Goal: Entertainment & Leisure: Consume media (video, audio)

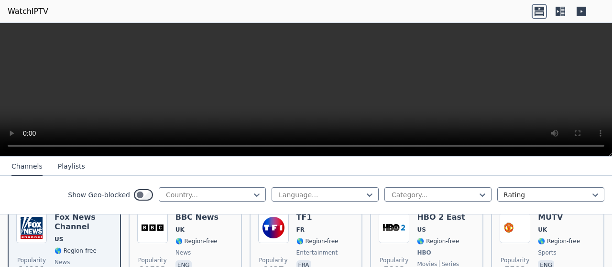
scroll to position [143, 0]
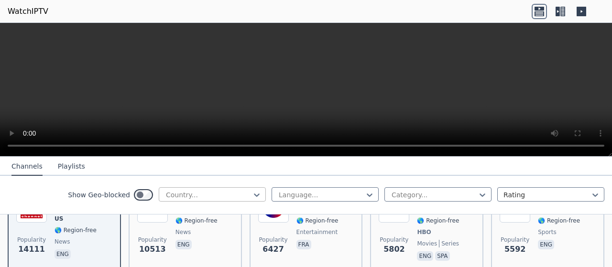
click at [238, 193] on div at bounding box center [208, 195] width 87 height 10
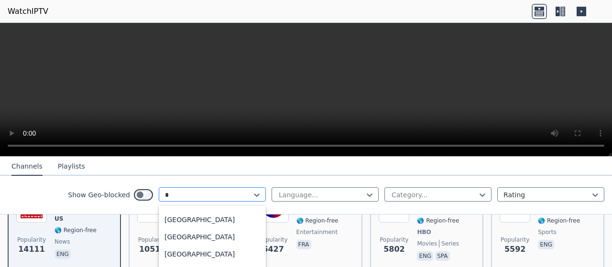
scroll to position [0, 0]
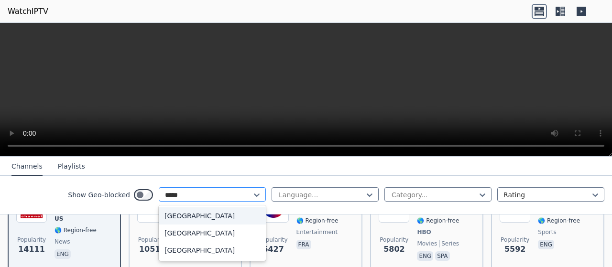
type input "******"
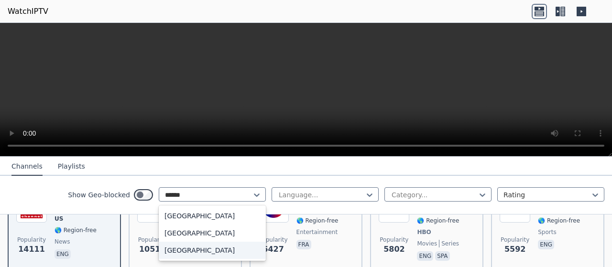
click at [210, 251] on div "[GEOGRAPHIC_DATA]" at bounding box center [212, 250] width 107 height 17
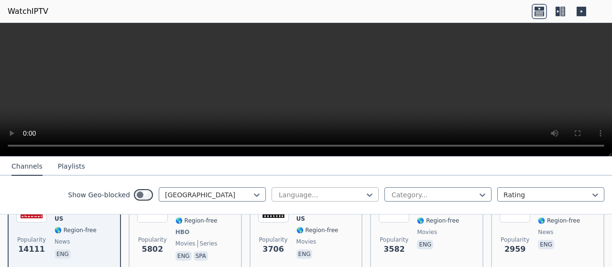
click at [341, 191] on div at bounding box center [321, 195] width 87 height 10
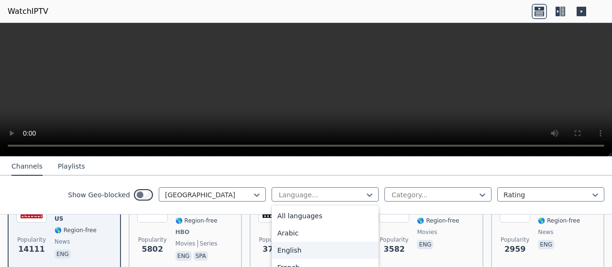
click at [325, 245] on div "English" at bounding box center [325, 250] width 107 height 17
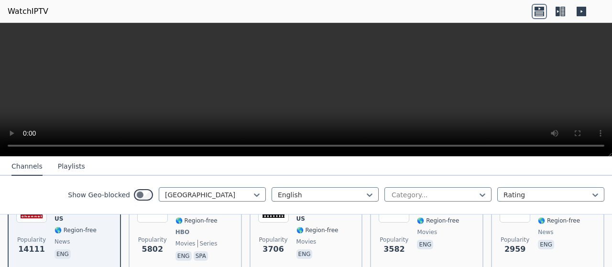
scroll to position [96, 0]
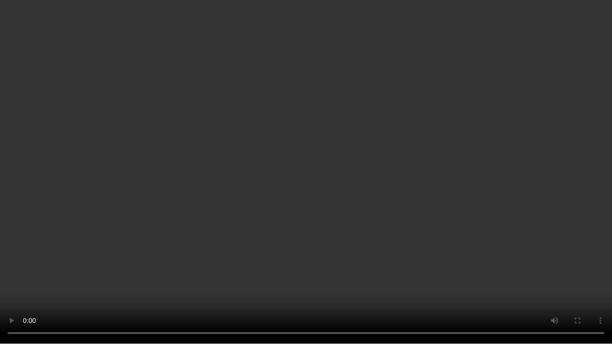
click at [454, 234] on video at bounding box center [306, 172] width 612 height 344
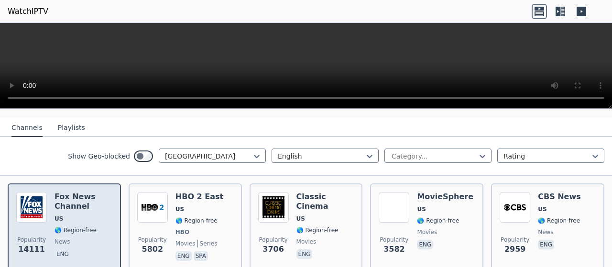
click at [85, 199] on h6 "Fox News Channel" at bounding box center [83, 201] width 58 height 19
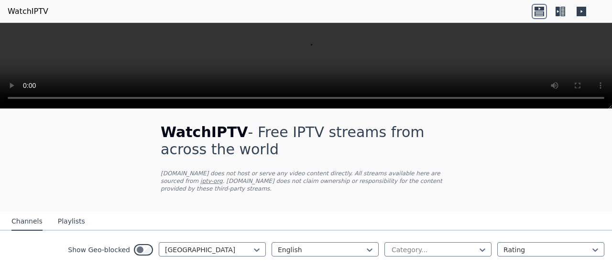
scroll to position [0, 0]
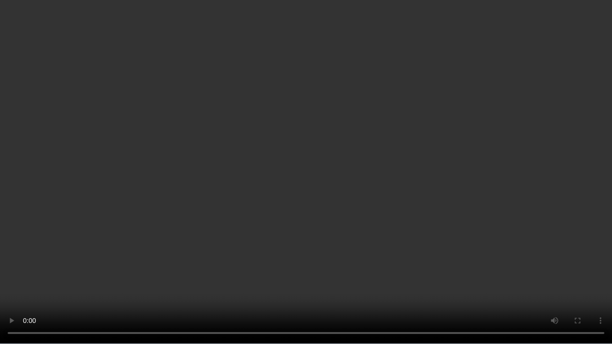
click at [469, 234] on video at bounding box center [306, 172] width 612 height 344
click at [511, 266] on video at bounding box center [306, 172] width 612 height 344
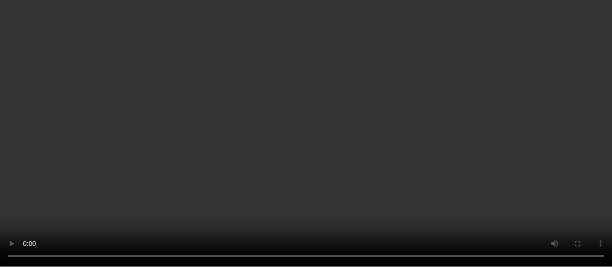
scroll to position [96, 0]
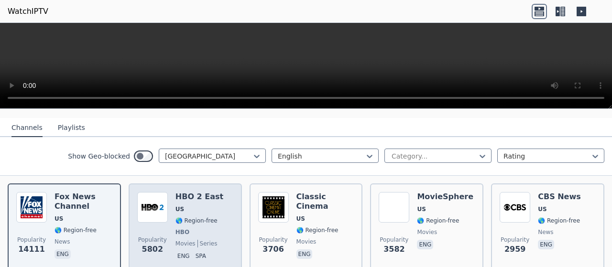
click at [199, 205] on div "HBO 2 East US 🌎 Region-free HBO movies series eng spa" at bounding box center [199, 227] width 48 height 71
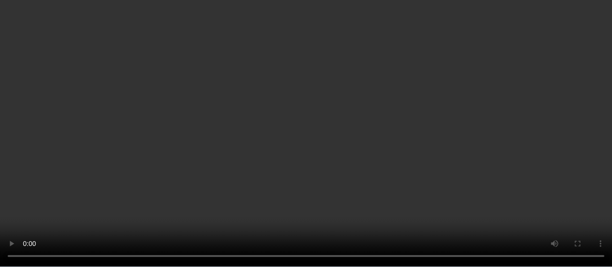
scroll to position [48, 0]
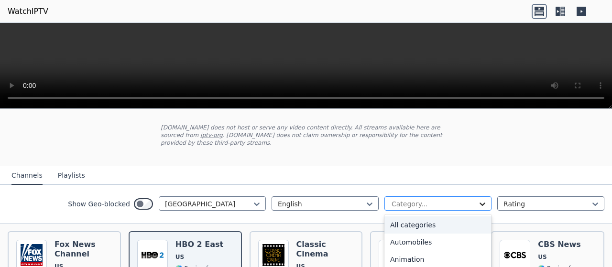
click at [478, 203] on icon at bounding box center [483, 204] width 10 height 10
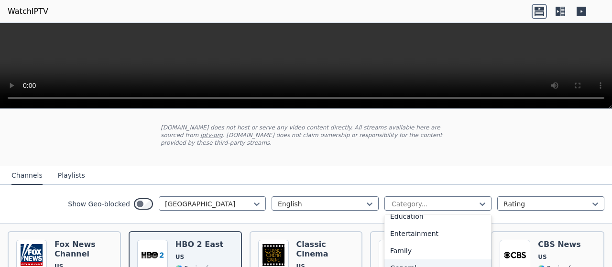
scroll to position [143, 0]
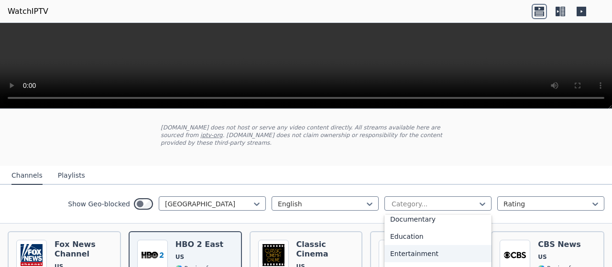
click at [453, 250] on div "Entertainment" at bounding box center [437, 253] width 107 height 17
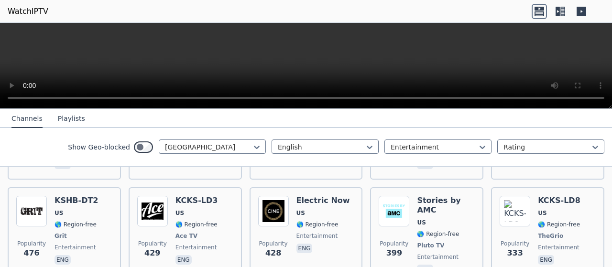
scroll to position [191, 0]
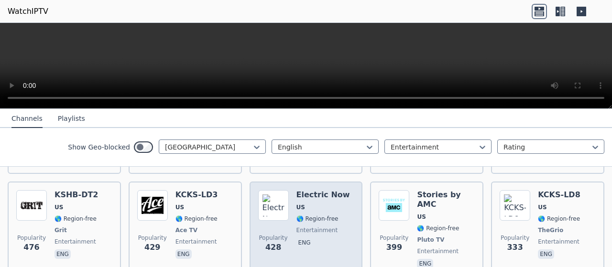
click at [330, 196] on h6 "Electric Now" at bounding box center [323, 195] width 54 height 10
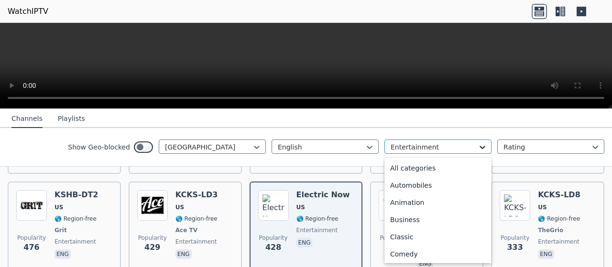
click at [478, 148] on icon at bounding box center [483, 147] width 10 height 10
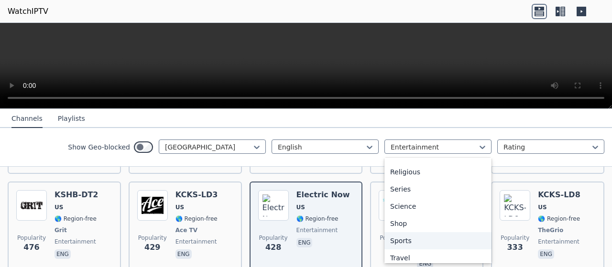
scroll to position [362, 0]
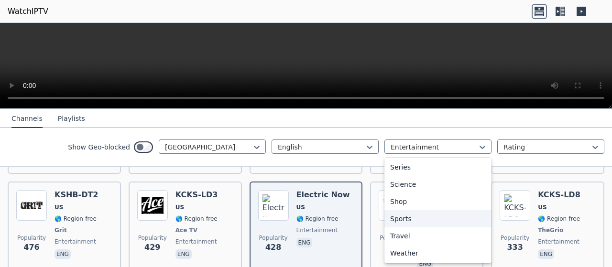
click at [448, 219] on div "Sports" at bounding box center [437, 218] width 107 height 17
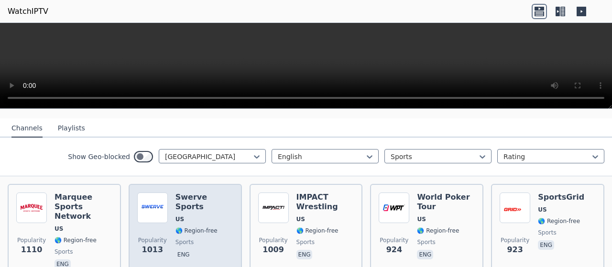
scroll to position [48, 0]
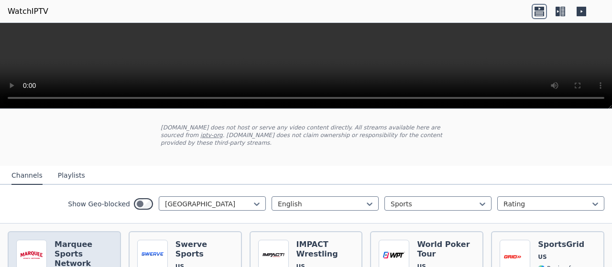
click at [90, 248] on h6 "Marquee Sports Network" at bounding box center [83, 254] width 58 height 29
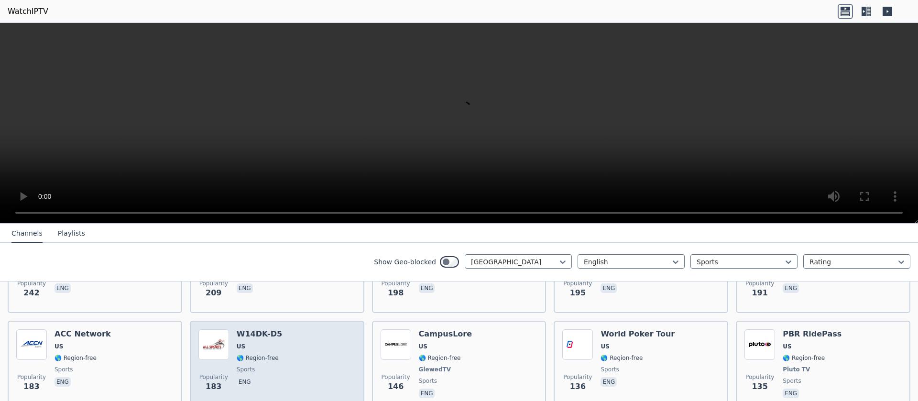
scroll to position [284, 0]
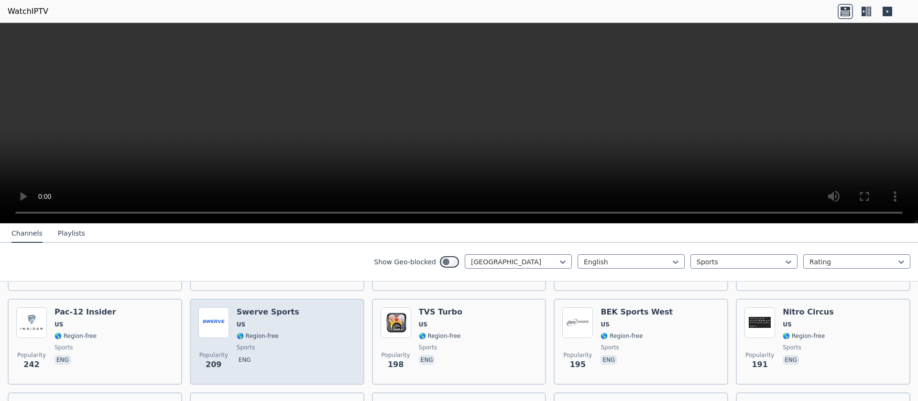
click at [267, 267] on h6 "Swerve Sports" at bounding box center [268, 312] width 63 height 10
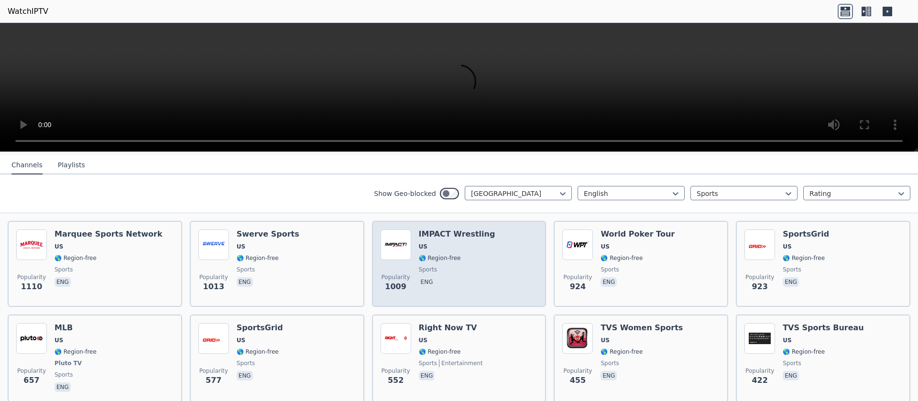
scroll to position [70, 0]
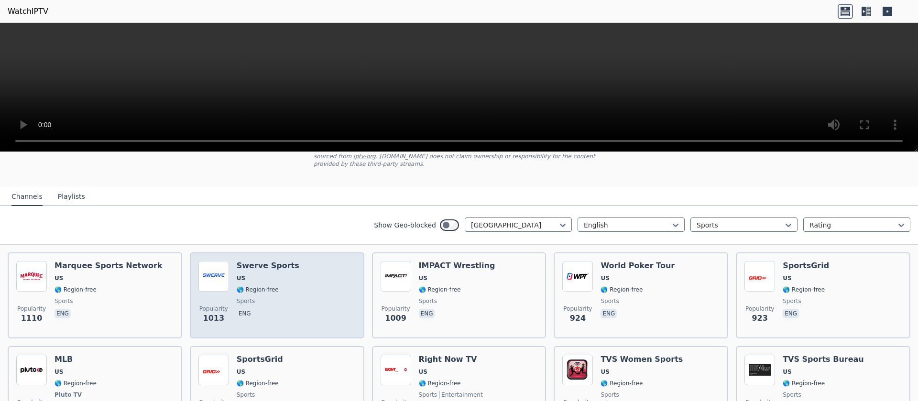
click at [297, 267] on div "Popularity 1013 Swerve Sports US 🌎 Region-free sports eng" at bounding box center [276, 295] width 157 height 69
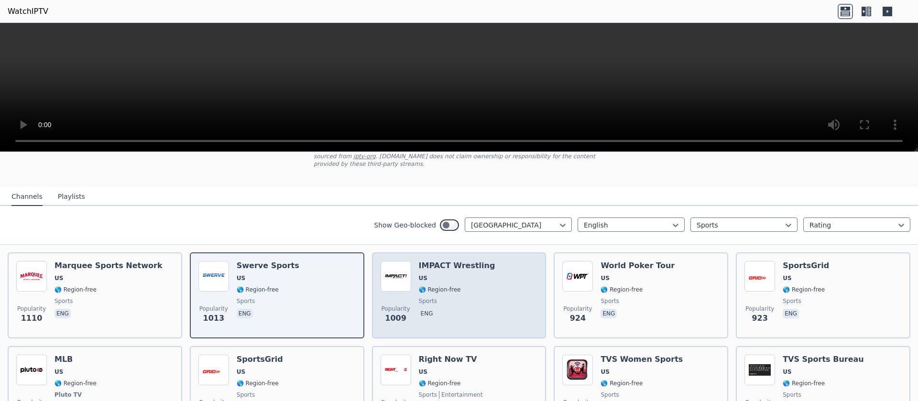
click at [498, 267] on div "Popularity 1009 IMPACT Wrestling US 🌎 Region-free sports eng" at bounding box center [458, 295] width 157 height 69
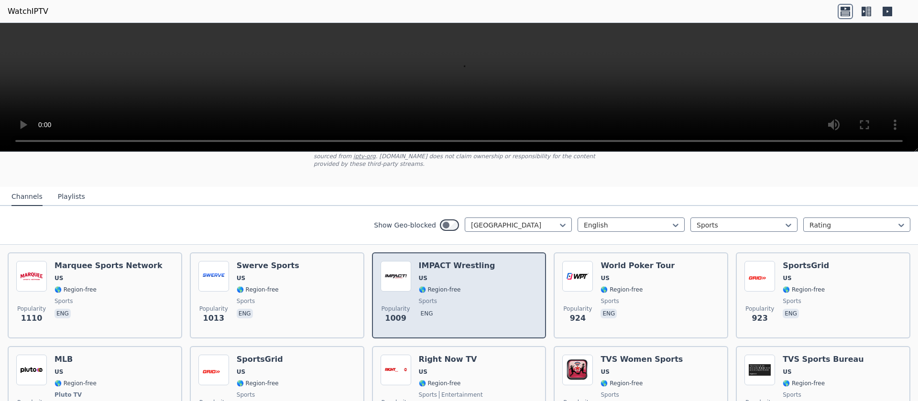
scroll to position [0, 0]
